Goal: Navigation & Orientation: Find specific page/section

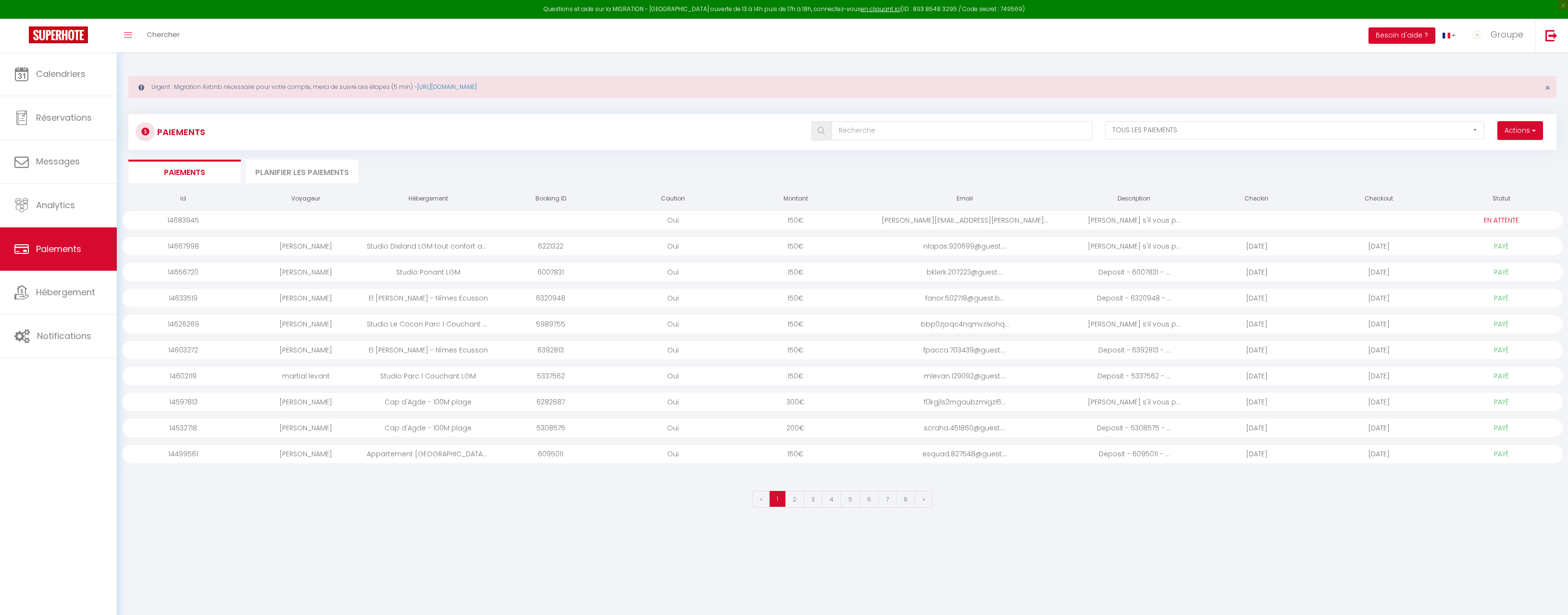
select select "2"
select select "0"
click at [43, 89] on link "Calendriers" at bounding box center [59, 73] width 117 height 43
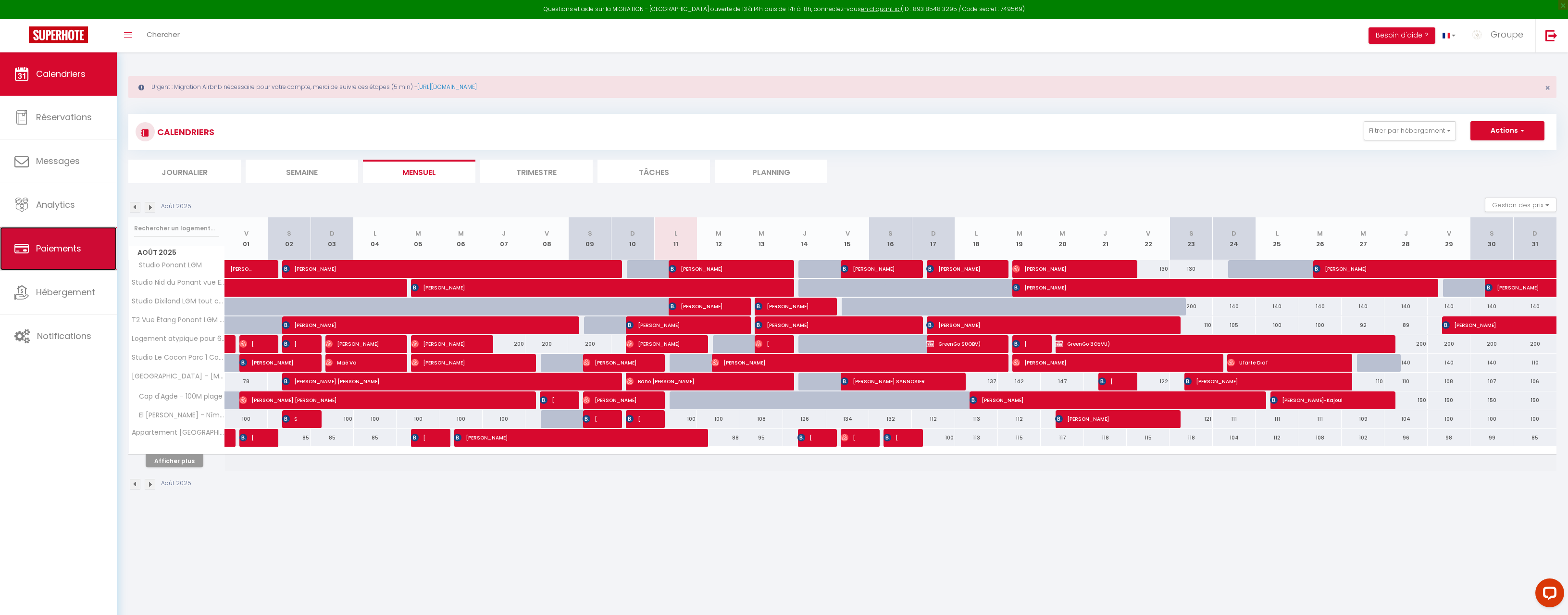
click at [67, 251] on span "Paiements" at bounding box center [59, 248] width 46 height 12
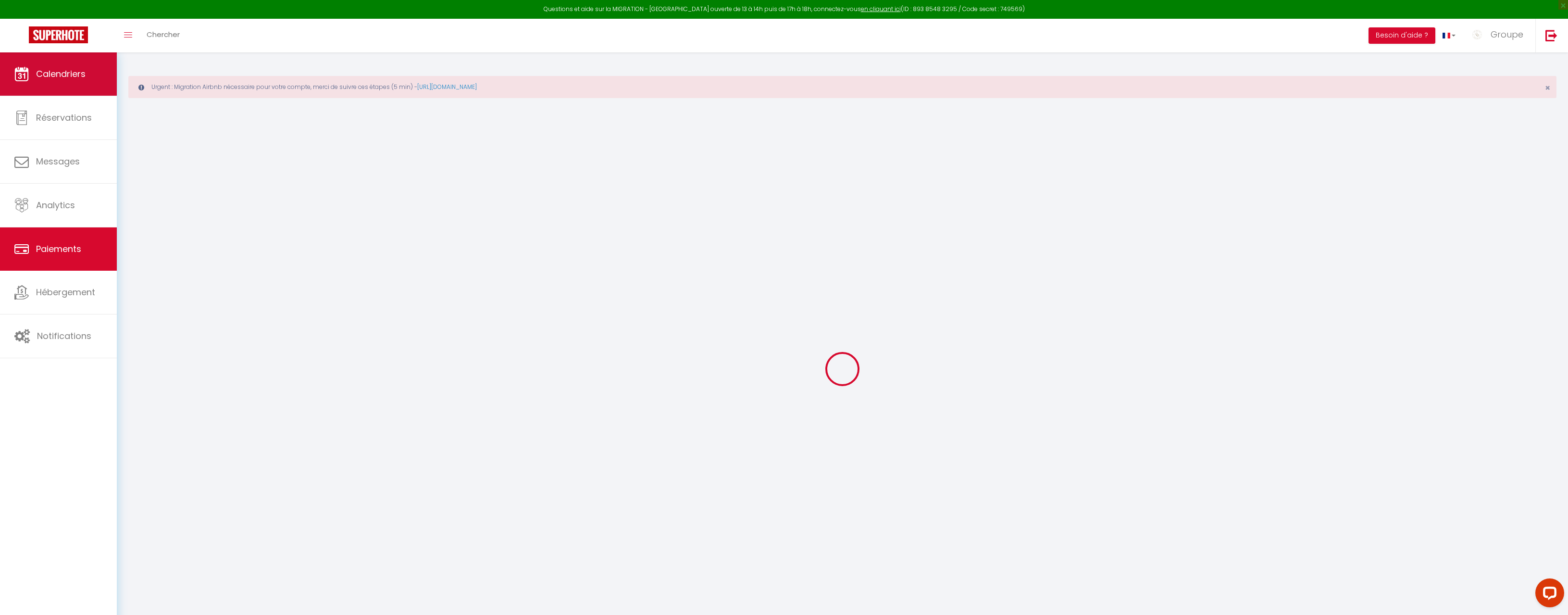
select select "2"
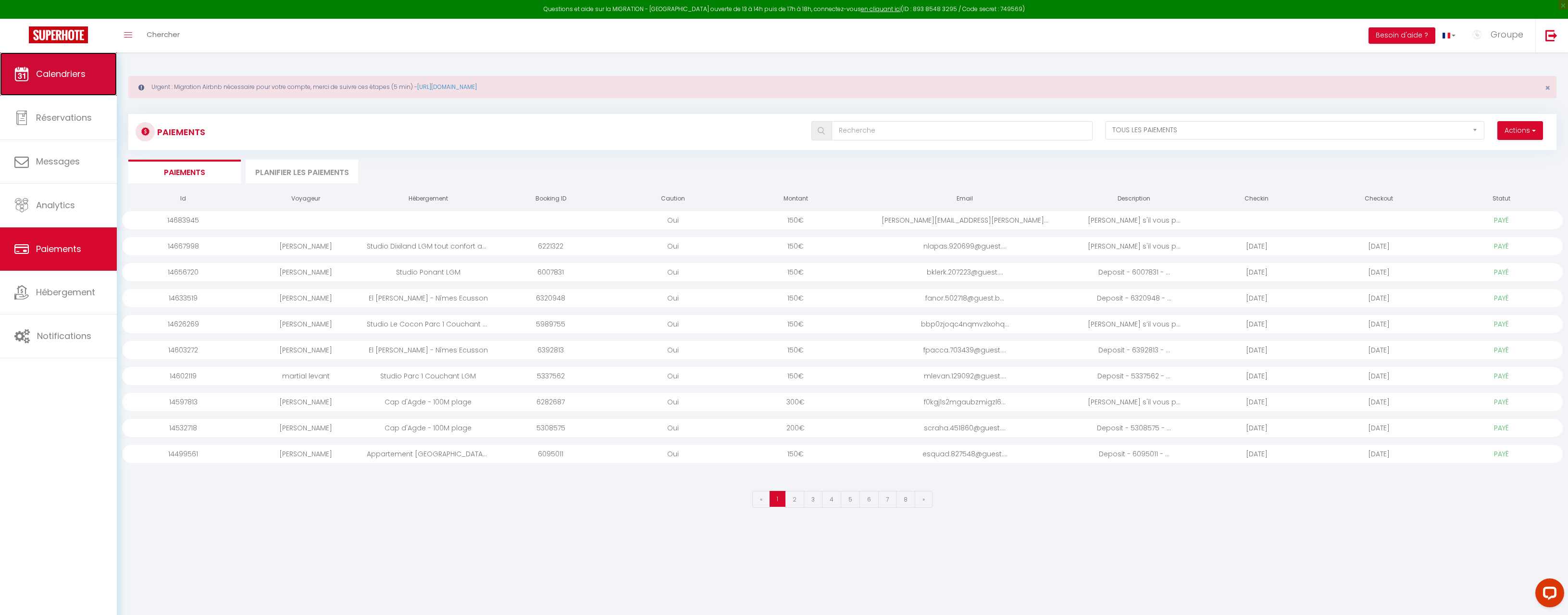
click at [46, 81] on link "Calendriers" at bounding box center [59, 73] width 117 height 43
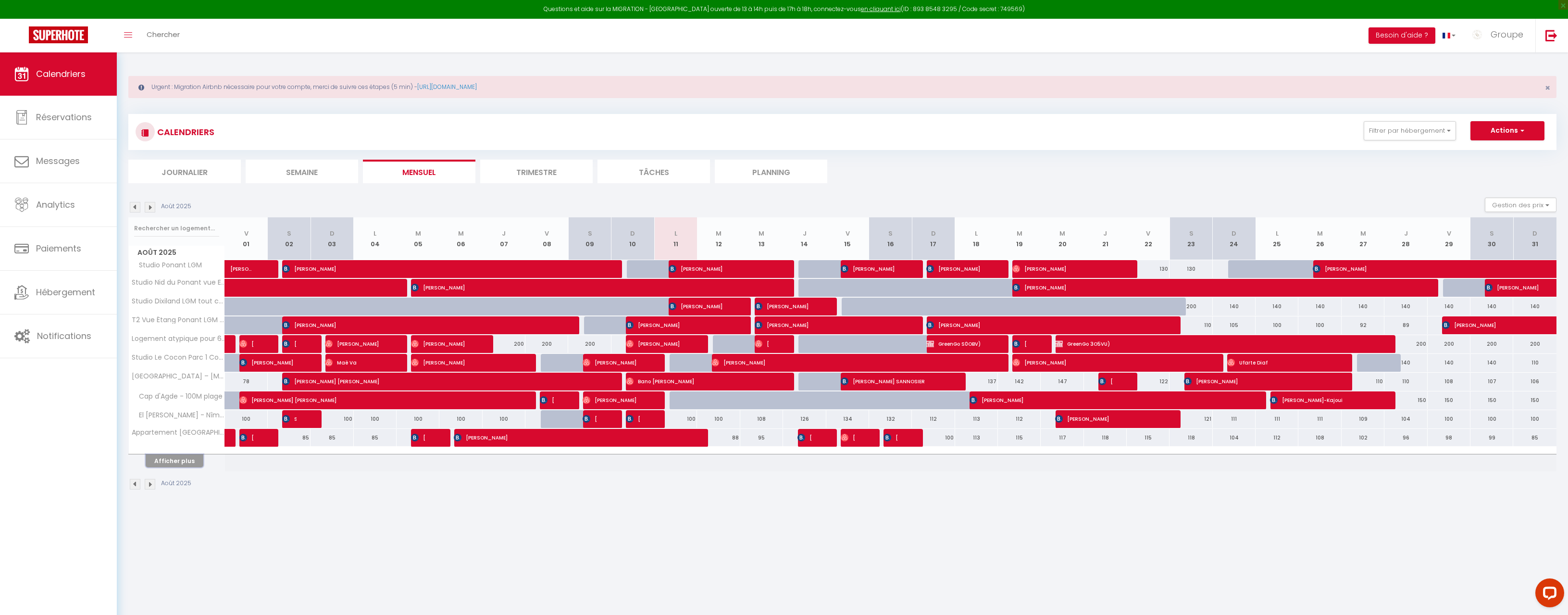
click at [183, 460] on button "Afficher plus" at bounding box center [174, 461] width 58 height 13
